Goal: Book appointment/travel/reservation

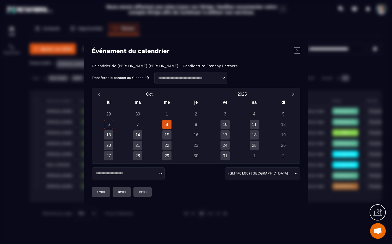
click at [135, 174] on input "Search for option" at bounding box center [126, 173] width 64 height 5
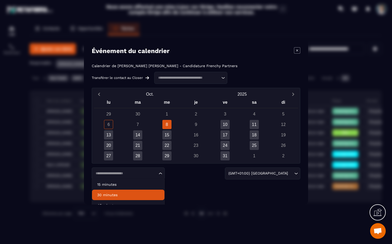
click at [125, 194] on p "30 minutes" at bounding box center [128, 194] width 62 height 5
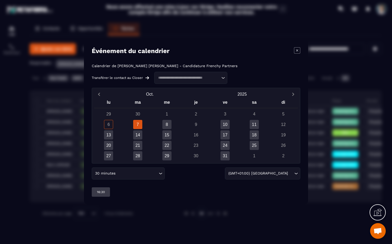
click at [134, 174] on input "Search for option" at bounding box center [137, 173] width 41 height 6
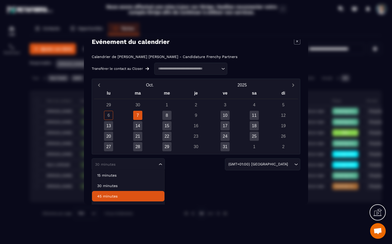
scroll to position [10, 0]
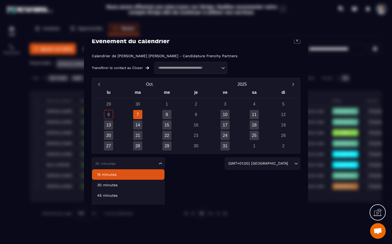
click at [125, 178] on li "15 minutes" at bounding box center [128, 174] width 72 height 10
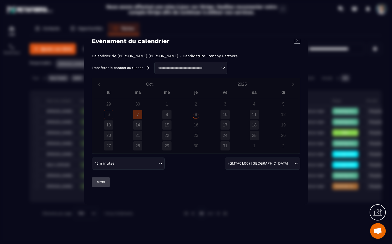
scroll to position [0, 0]
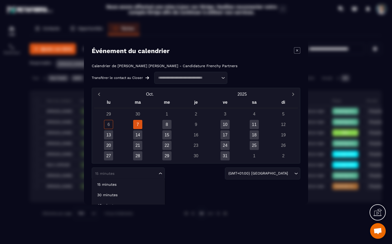
click at [129, 176] on div "15 minutes Loading..." at bounding box center [128, 173] width 73 height 12
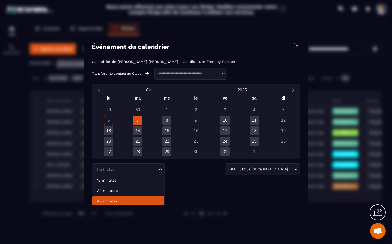
scroll to position [10, 0]
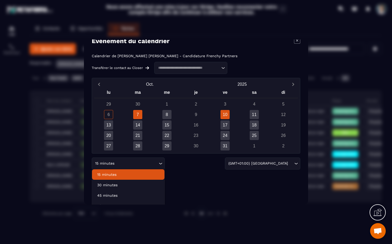
click at [228, 115] on div "10" at bounding box center [225, 114] width 9 height 9
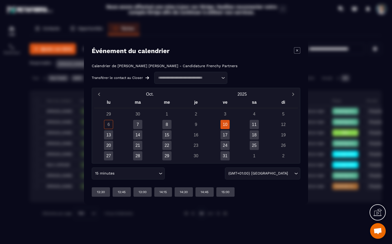
scroll to position [0, 0]
click at [171, 119] on div "29 30 1 2 3 4 5 6 7 8 9 10 11 12 13 14 15 16 17 18 19 20 21 22 23 24 25 26 27 2…" at bounding box center [196, 134] width 204 height 51
click at [169, 127] on div "8" at bounding box center [166, 124] width 9 height 9
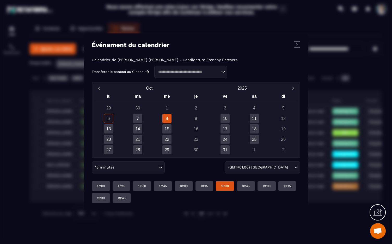
click at [221, 186] on p "18:30" at bounding box center [225, 186] width 8 height 4
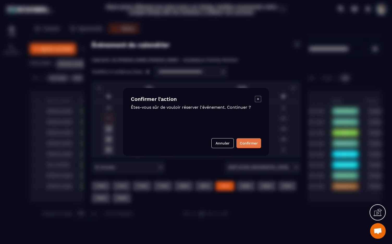
click at [245, 142] on button "Confirmer" at bounding box center [249, 143] width 25 height 10
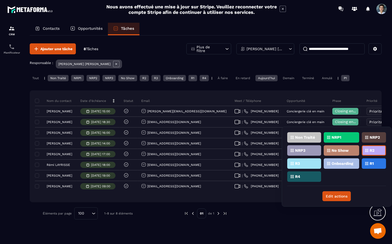
click at [298, 163] on p "R3" at bounding box center [297, 163] width 5 height 4
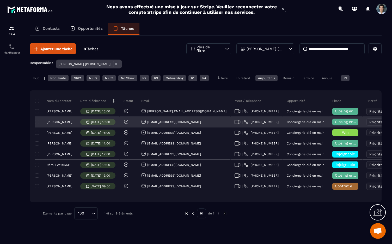
click at [58, 121] on p "[PERSON_NAME]" at bounding box center [60, 122] width 26 height 4
